Goal: Use online tool/utility: Utilize a website feature to perform a specific function

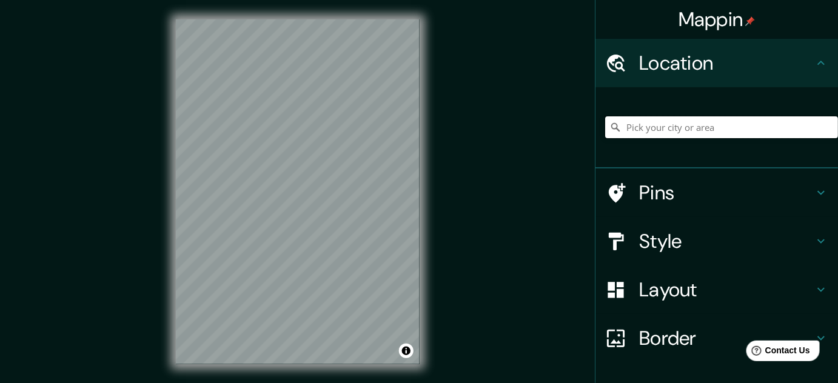
click at [696, 130] on input "Pick your city or area" at bounding box center [721, 127] width 233 height 22
type input "Carabayllo, [GEOGRAPHIC_DATA], [GEOGRAPHIC_DATA], [GEOGRAPHIC_DATA]"
drag, startPoint x: 430, startPoint y: 92, endPoint x: 486, endPoint y: 53, distance: 68.3
click at [486, 53] on div "Mappin Location [GEOGRAPHIC_DATA], [GEOGRAPHIC_DATA], [GEOGRAPHIC_DATA], [GEOGR…" at bounding box center [419, 201] width 838 height 403
drag, startPoint x: 433, startPoint y: 74, endPoint x: 506, endPoint y: 298, distance: 235.2
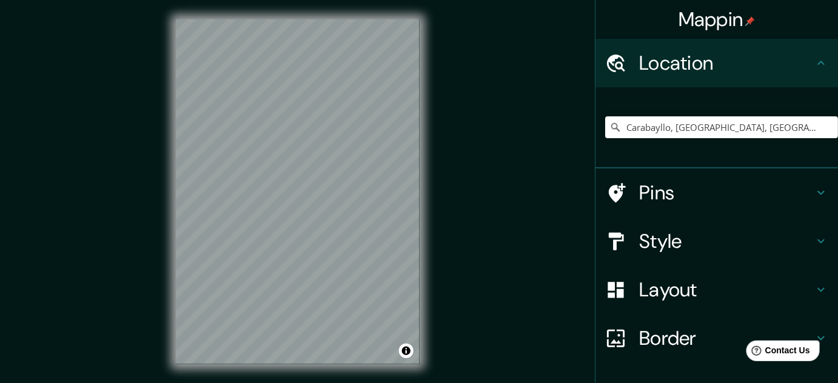
click at [506, 298] on div "Mappin Location [GEOGRAPHIC_DATA], [GEOGRAPHIC_DATA], [GEOGRAPHIC_DATA], [GEOGR…" at bounding box center [419, 201] width 838 height 403
click at [408, 350] on button "Toggle attribution" at bounding box center [406, 351] width 15 height 15
click at [380, 350] on link "Improve this map" at bounding box center [366, 351] width 60 height 8
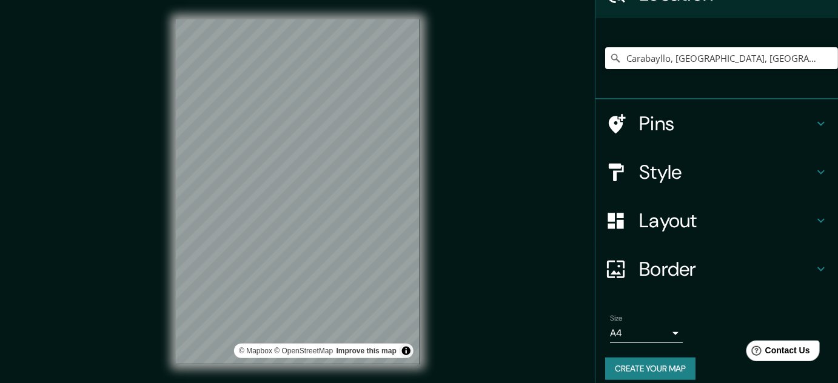
scroll to position [79, 0]
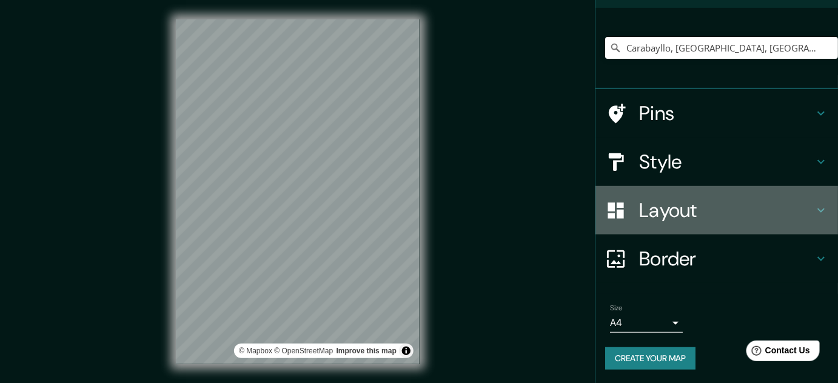
click at [737, 210] on h4 "Layout" at bounding box center [726, 210] width 175 height 24
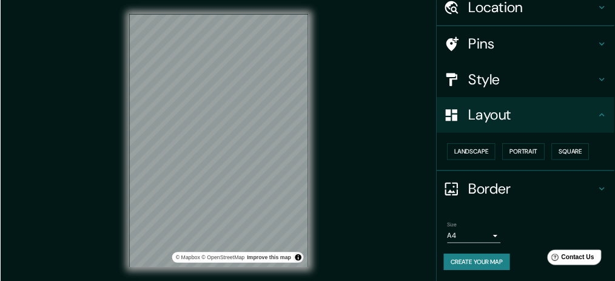
scroll to position [52, 0]
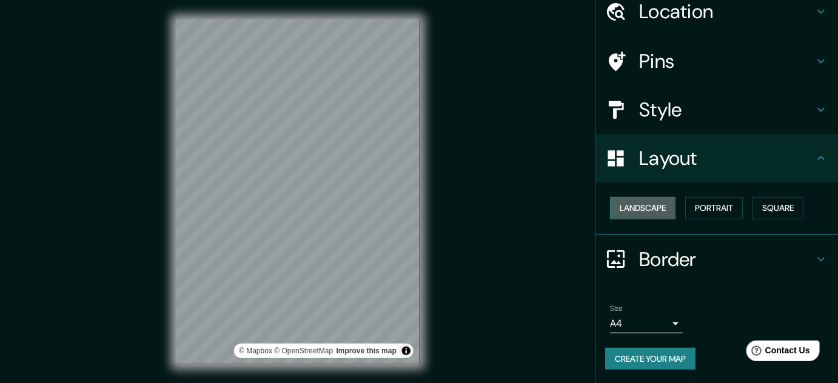
click at [641, 208] on button "Landscape" at bounding box center [642, 208] width 65 height 22
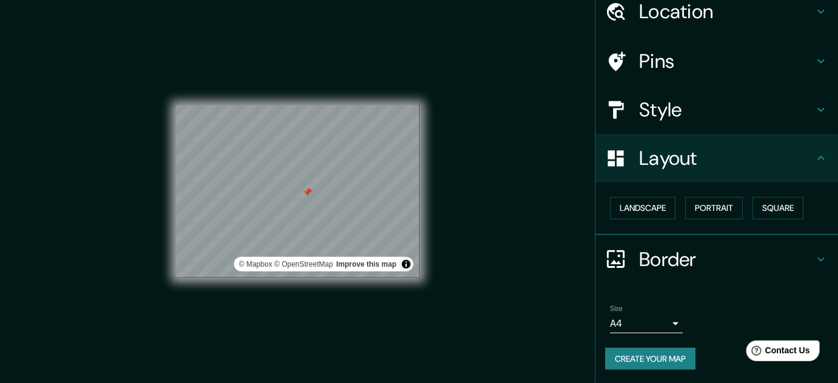
click at [310, 193] on div at bounding box center [307, 192] width 10 height 10
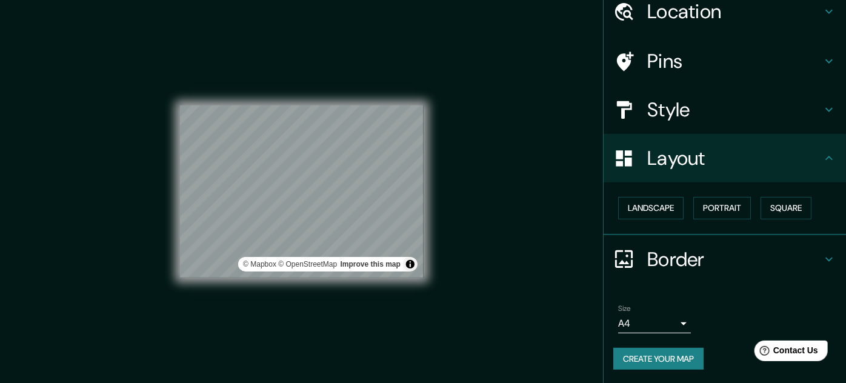
click at [661, 321] on body "Mappin Location [GEOGRAPHIC_DATA], [GEOGRAPHIC_DATA], [GEOGRAPHIC_DATA], [GEOGR…" at bounding box center [423, 191] width 846 height 383
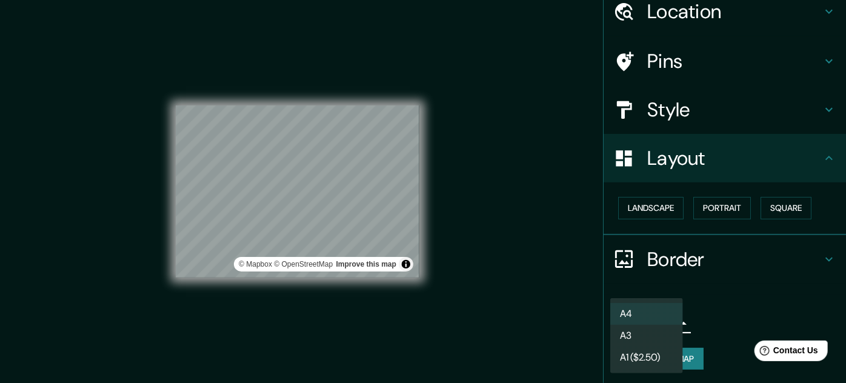
click at [642, 334] on li "A3" at bounding box center [646, 336] width 73 height 22
type input "a4"
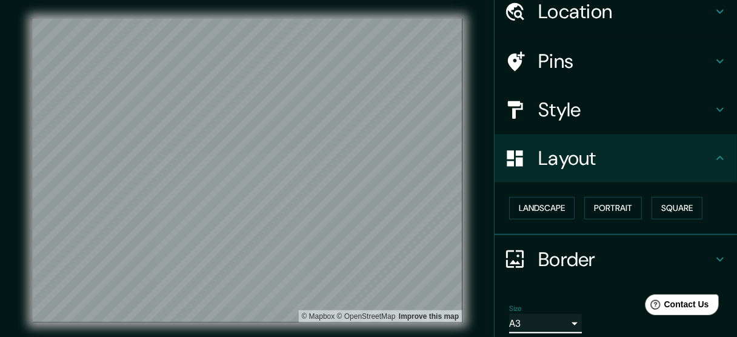
scroll to position [0, 0]
